Goal: Navigation & Orientation: Understand site structure

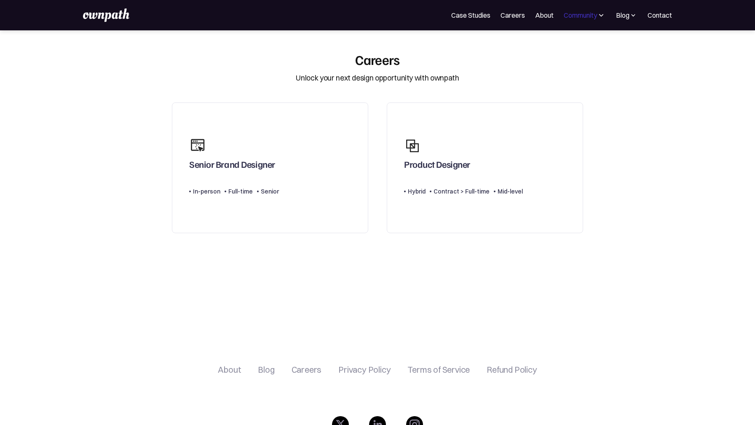
click at [586, 15] on div "Community" at bounding box center [580, 15] width 33 height 10
click at [625, 11] on div "Blog" at bounding box center [622, 15] width 13 height 10
click at [544, 16] on link "About" at bounding box center [544, 15] width 19 height 10
